Goal: Information Seeking & Learning: Learn about a topic

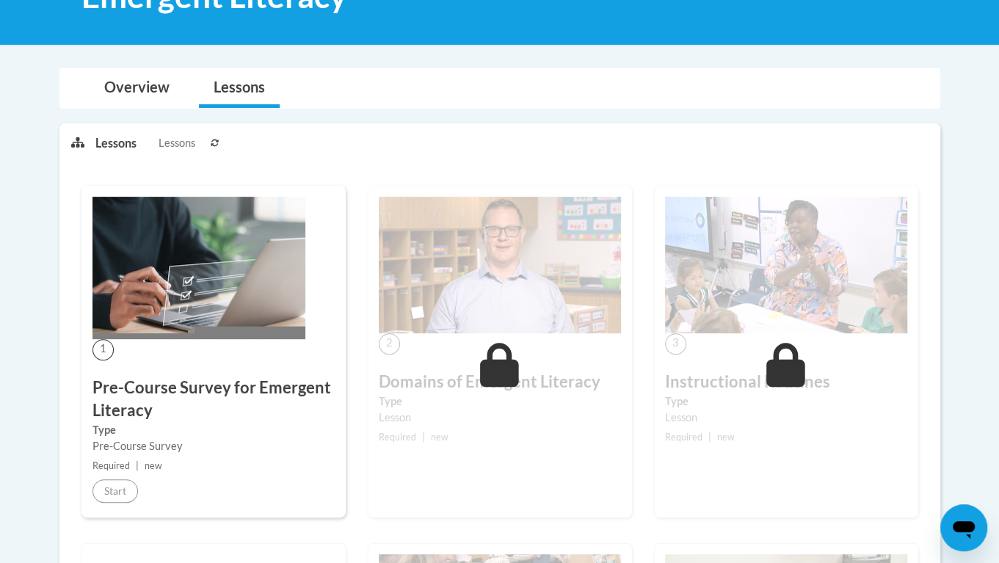
scroll to position [262, 0]
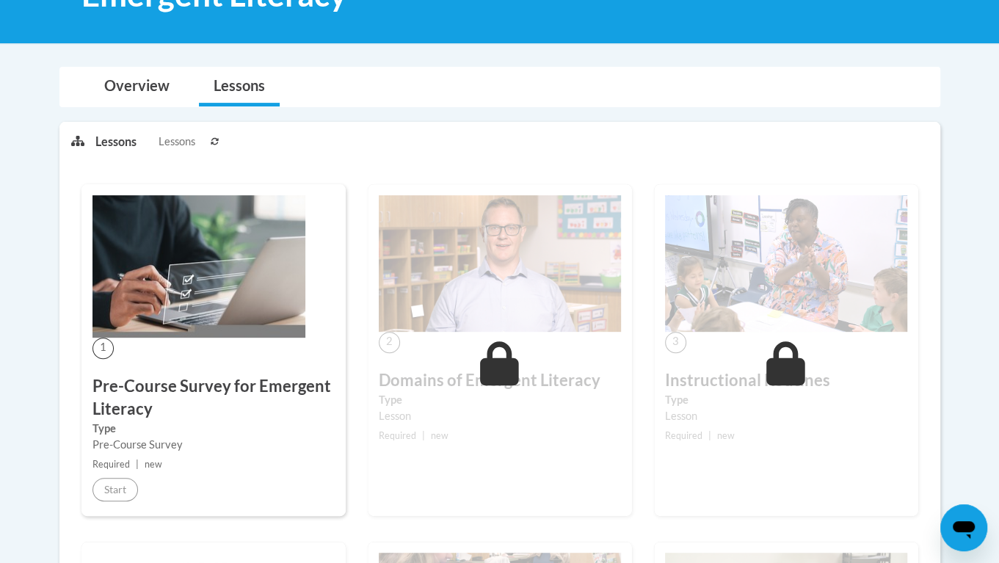
click at [112, 476] on div "1 Pre-Course Survey for Emergent Literacy Type Pre-Course Survey Required | new…" at bounding box center [213, 350] width 264 height 332
click at [169, 322] on img at bounding box center [199, 266] width 213 height 142
click at [142, 76] on link "Overview" at bounding box center [137, 87] width 95 height 39
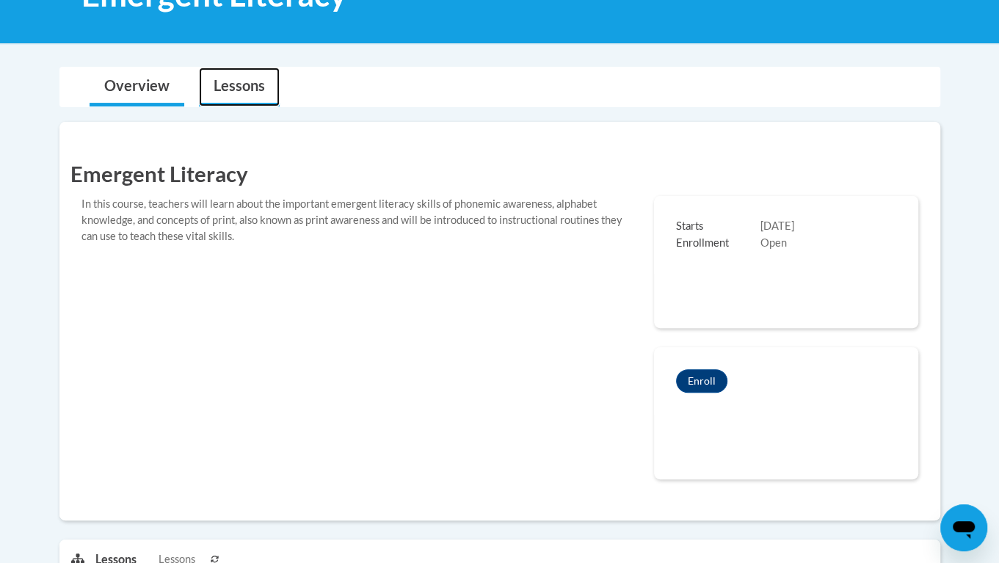
click at [232, 79] on link "Lessons" at bounding box center [239, 87] width 81 height 39
click at [706, 375] on button "Enroll" at bounding box center [701, 380] width 51 height 23
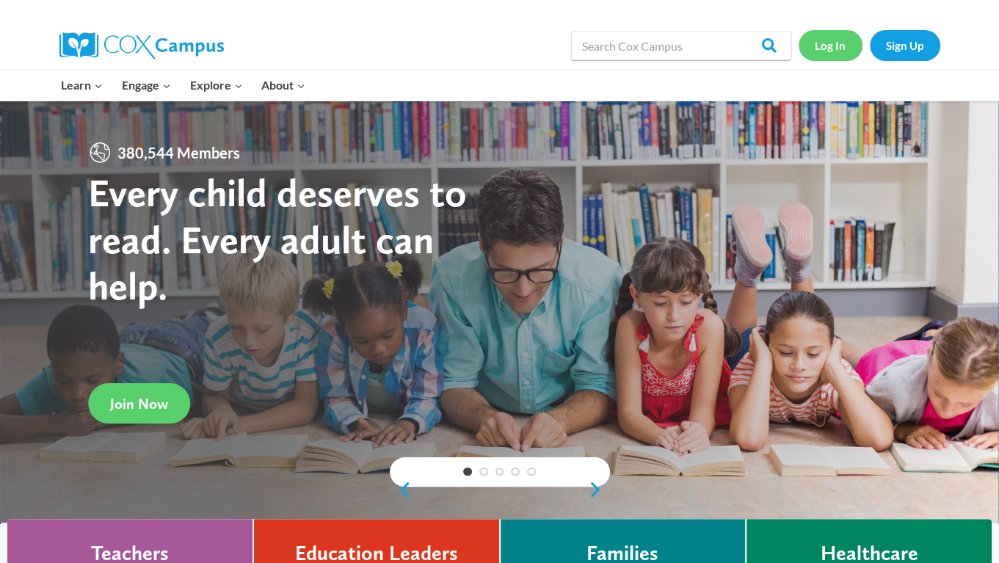
click at [810, 47] on link "Log In" at bounding box center [831, 45] width 64 height 30
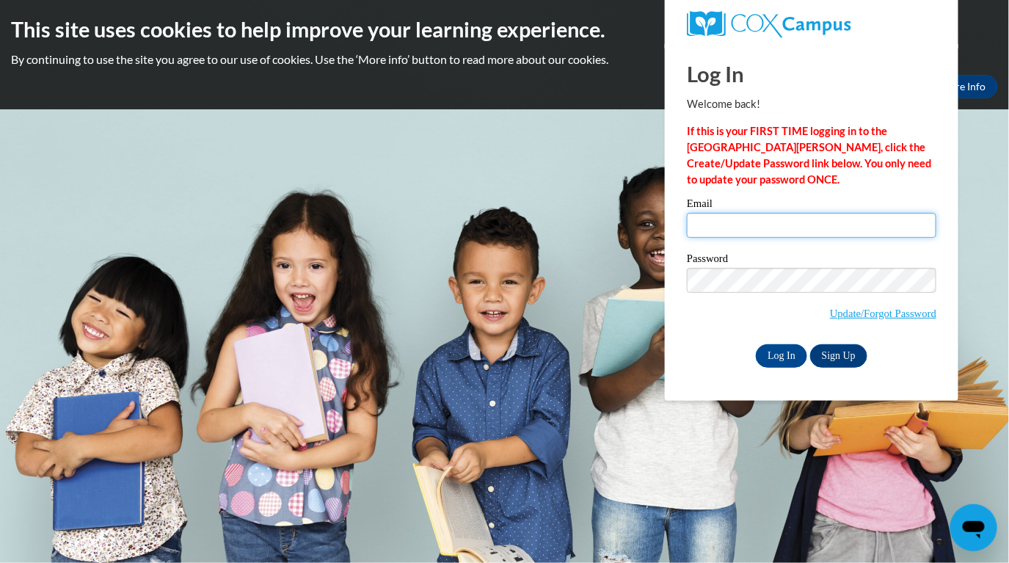
click at [728, 215] on input "Email" at bounding box center [812, 225] width 250 height 25
type input "[EMAIL_ADDRESS][DOMAIN_NAME]"
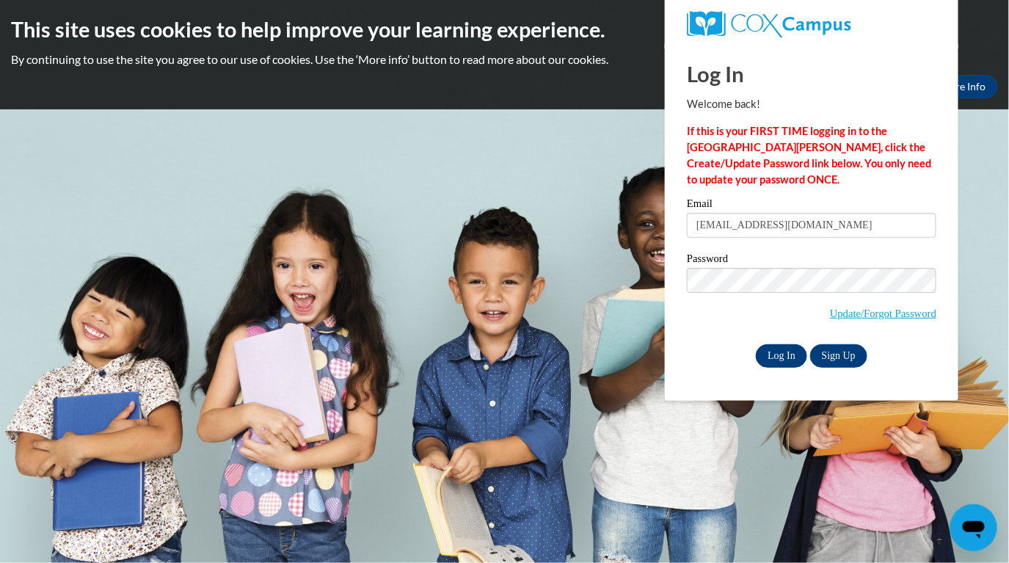
click at [773, 355] on input "Log In" at bounding box center [781, 355] width 51 height 23
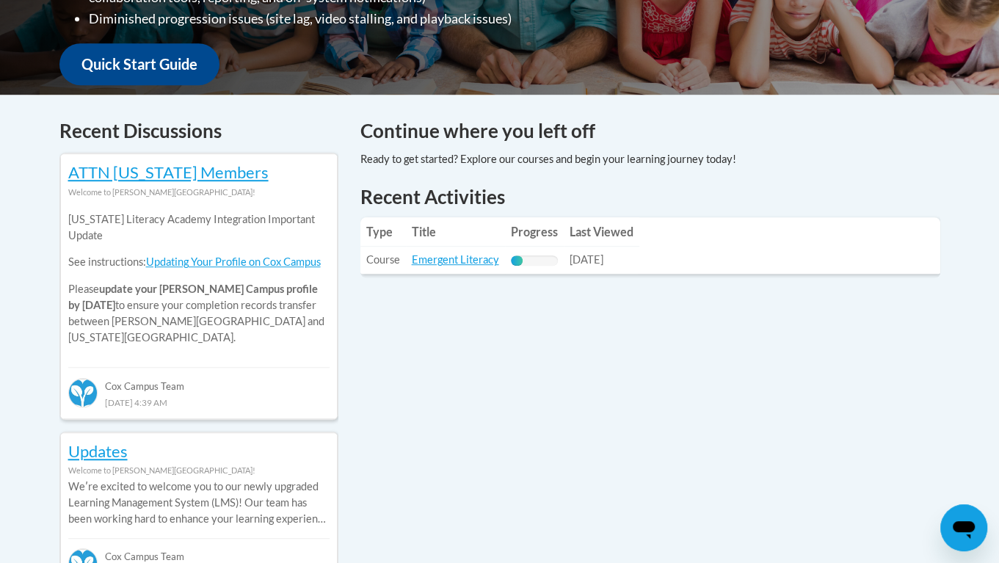
scroll to position [532, 0]
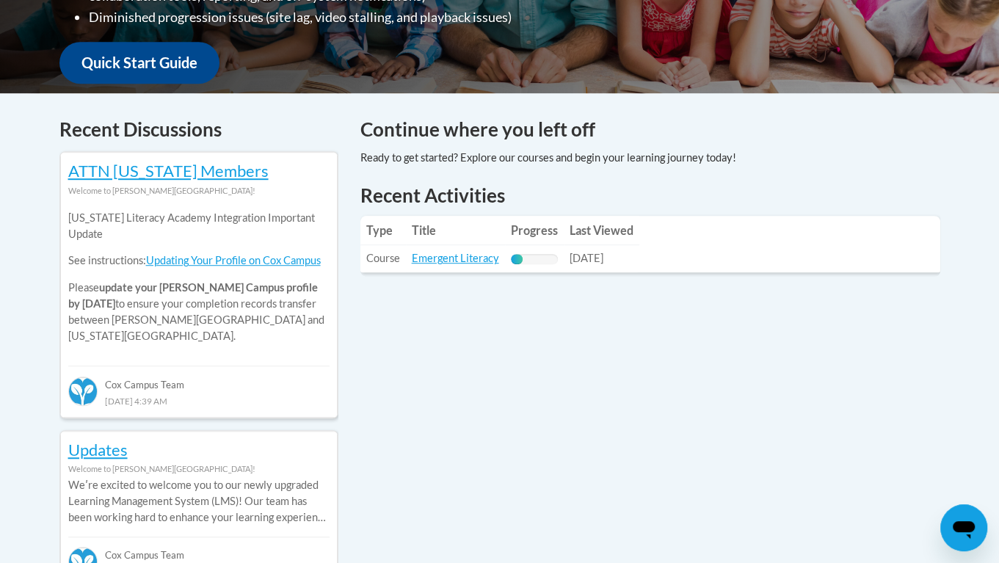
click at [553, 236] on th "Progress" at bounding box center [534, 230] width 59 height 29
click at [469, 263] on link "Emergent Literacy" at bounding box center [455, 258] width 87 height 12
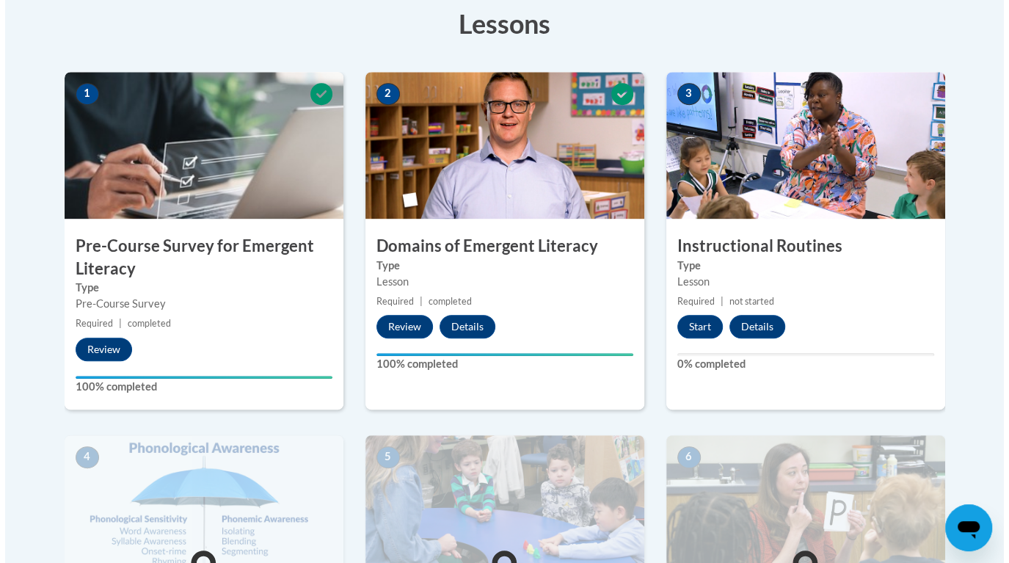
scroll to position [426, 0]
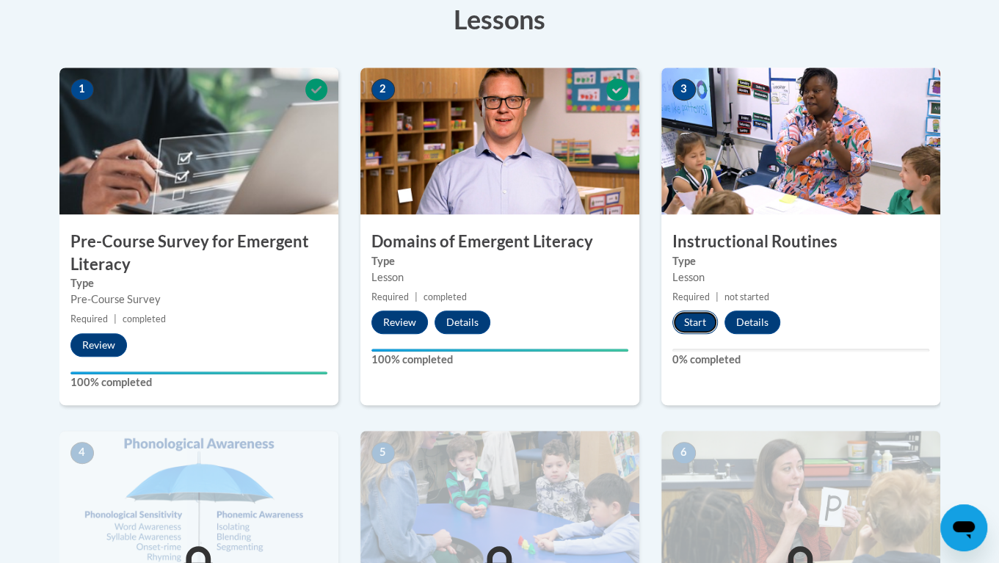
click at [703, 329] on button "Start" at bounding box center [695, 322] width 46 height 23
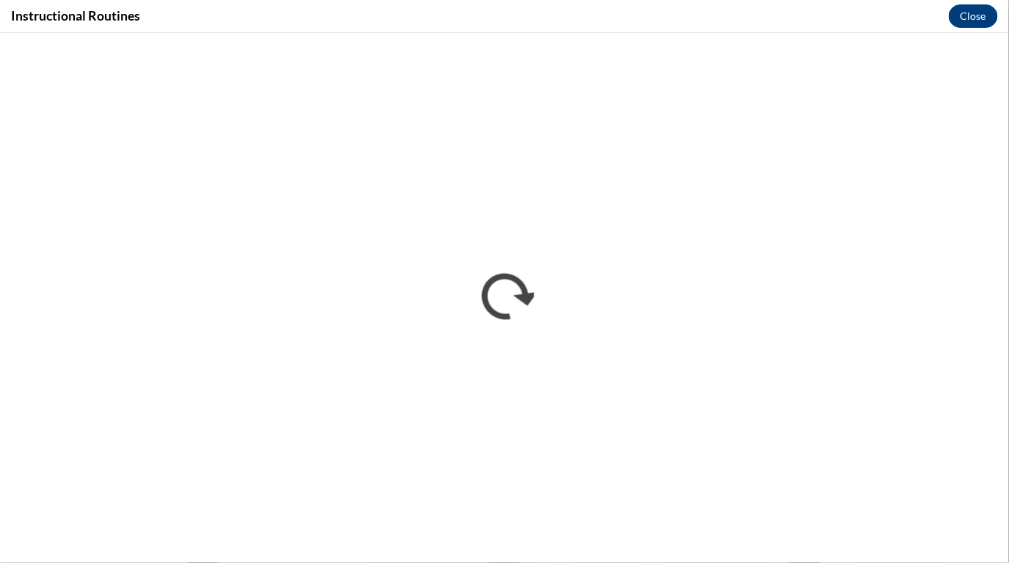
scroll to position [0, 0]
